Goal: Check status: Check status

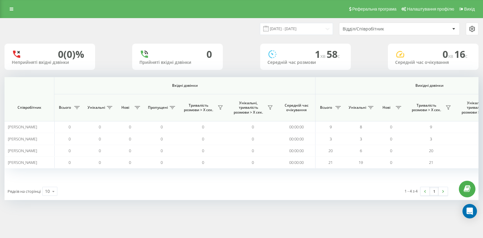
scroll to position [0, 308]
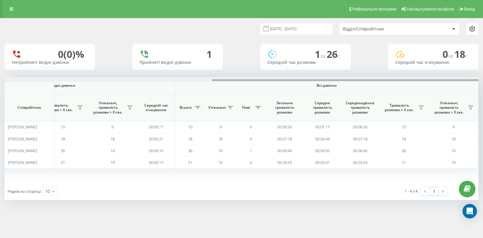
click at [438, 81] on div at bounding box center [345, 80] width 266 height 2
click at [421, 109] on icon at bounding box center [420, 107] width 5 height 5
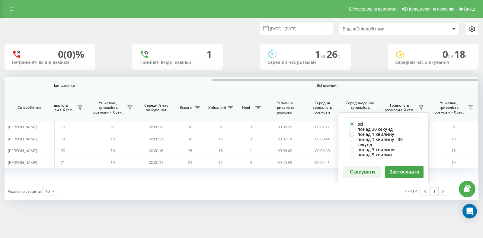
click at [371, 132] on label "понад 1 хвилину" at bounding box center [383, 134] width 68 height 5
radio input "true"
click at [378, 129] on label "понад 30 секунд" at bounding box center [383, 129] width 68 height 5
radio input "true"
click at [401, 160] on div "всі понад 30 секунд понад 1 хвилину понад 1 хвилину і 30 секунд понад 3 хвилини…" at bounding box center [383, 147] width 90 height 71
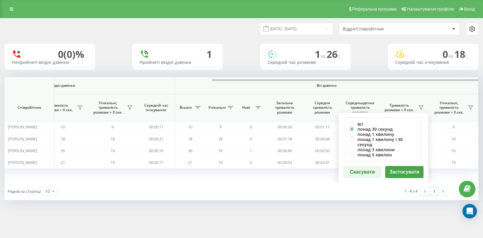
drag, startPoint x: 409, startPoint y: 165, endPoint x: 410, endPoint y: 162, distance: 3.2
click at [409, 166] on button "Застосувати" at bounding box center [404, 172] width 38 height 12
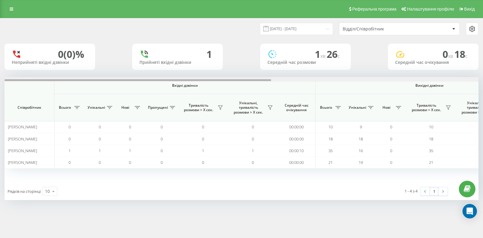
click at [448, 79] on div at bounding box center [242, 79] width 474 height 5
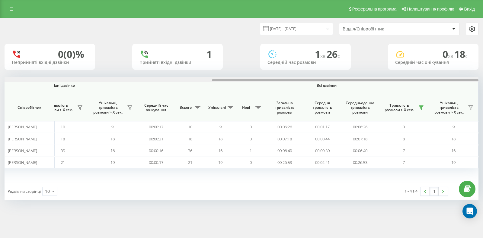
click at [448, 79] on div at bounding box center [242, 79] width 474 height 5
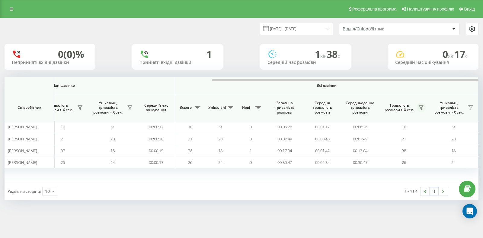
click at [419, 105] on icon at bounding box center [420, 107] width 5 height 5
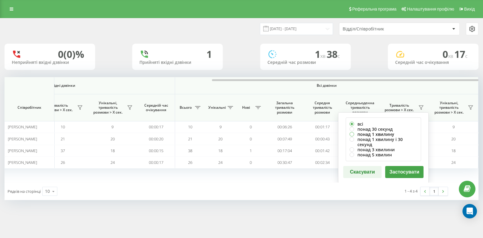
click at [381, 132] on label "понад 1 хвилину" at bounding box center [383, 134] width 68 height 5
radio input "true"
click at [379, 129] on label "понад 30 секунд" at bounding box center [383, 129] width 68 height 5
radio input "true"
click at [395, 166] on button "Застосувати" at bounding box center [404, 172] width 38 height 12
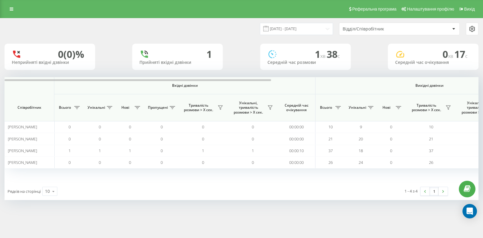
click at [443, 83] on th "Вихідні дзвінки" at bounding box center [429, 85] width 228 height 17
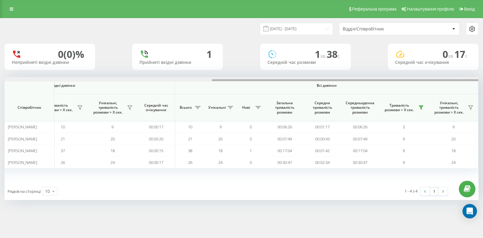
click at [445, 79] on div at bounding box center [242, 79] width 474 height 5
